Goal: Register for event/course

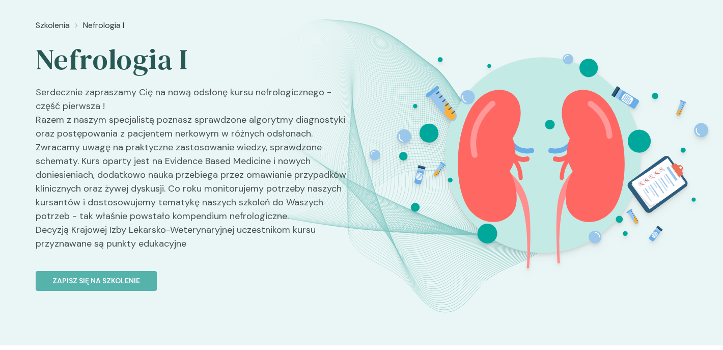
scroll to position [58, 0]
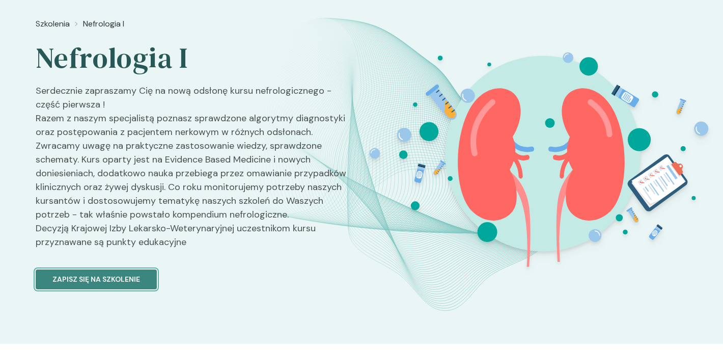
click at [134, 279] on p "Zapisz się na szkolenie" at bounding box center [96, 279] width 88 height 11
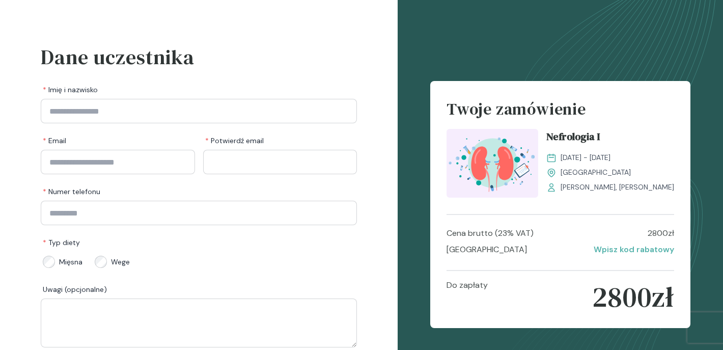
scroll to position [23, 0]
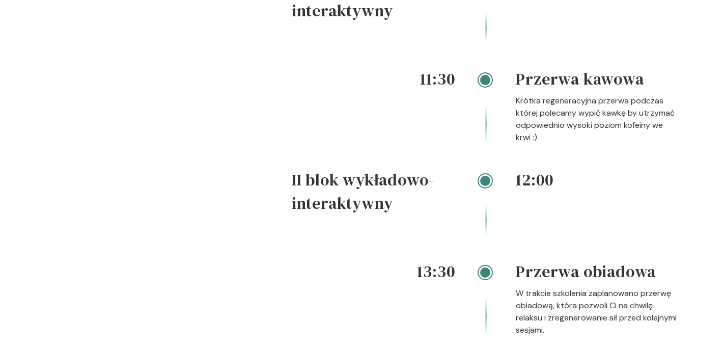
scroll to position [1199, 0]
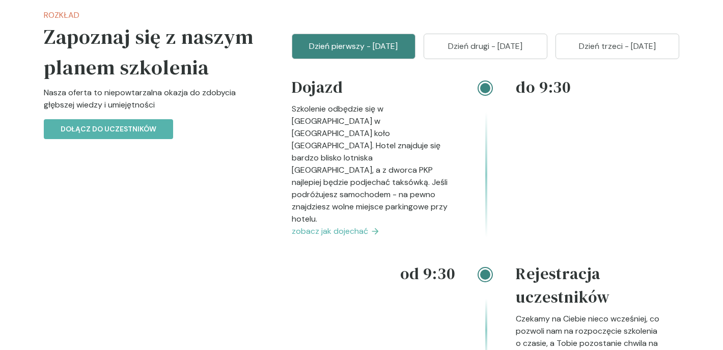
click at [511, 52] on p "Dzień drugi - [DATE]" at bounding box center [486, 46] width 98 height 12
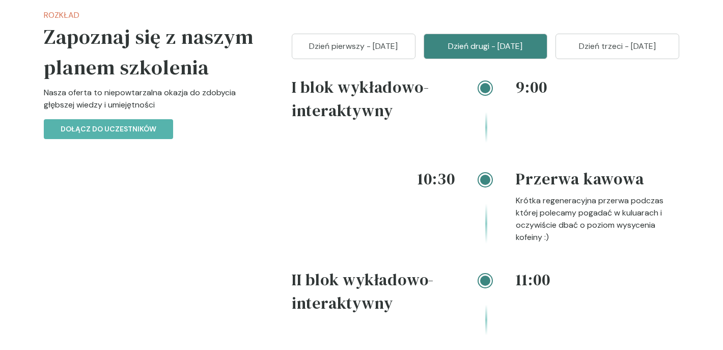
click at [615, 52] on p "Dzień trzeci - [DATE]" at bounding box center [618, 46] width 98 height 12
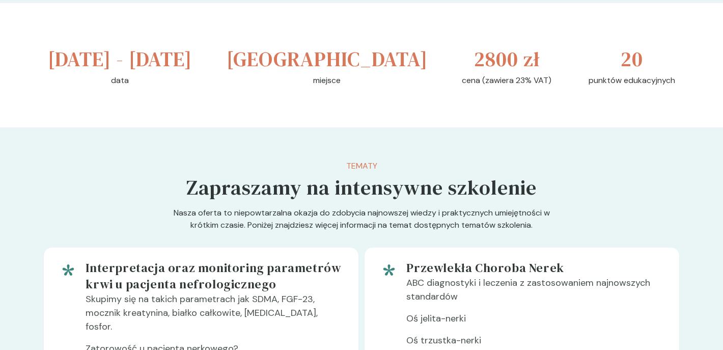
scroll to position [0, 0]
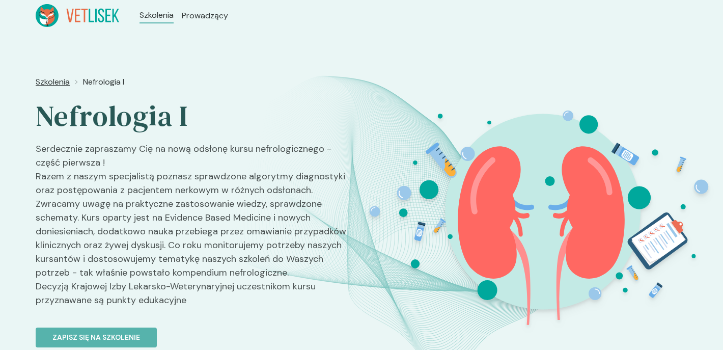
click at [63, 80] on span "Szkolenia" at bounding box center [53, 82] width 34 height 12
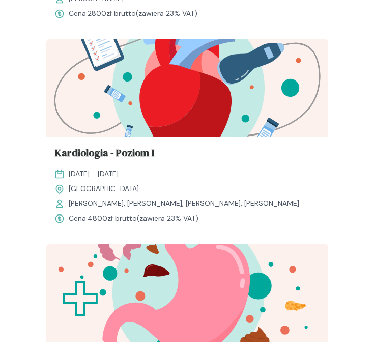
scroll to position [1127, 0]
